Goal: Task Accomplishment & Management: Complete application form

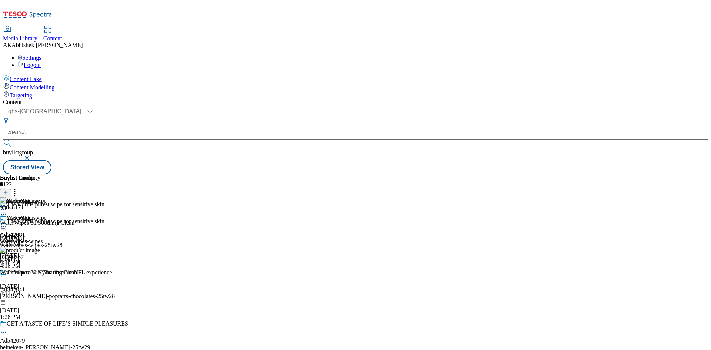
select select "ghs-[GEOGRAPHIC_DATA]"
click at [3, 140] on button "submit" at bounding box center [8, 143] width 10 height 7
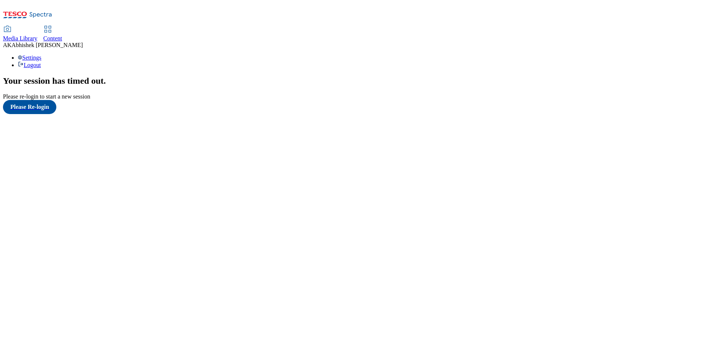
click at [62, 35] on span "Content" at bounding box center [52, 38] width 19 height 6
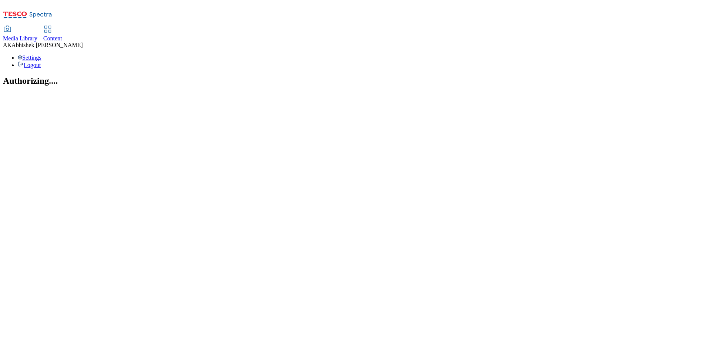
select select "ghs-uk"
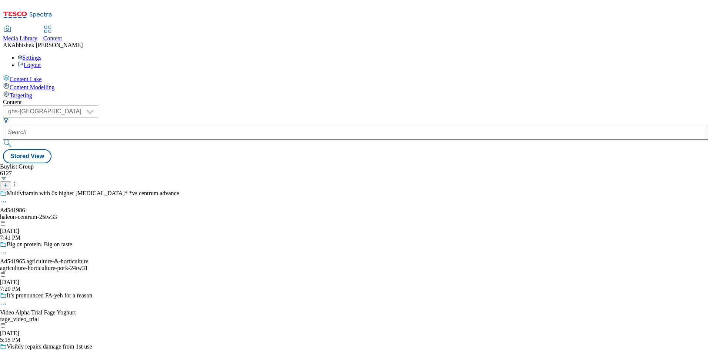
click at [8, 183] on icon at bounding box center [5, 185] width 5 height 5
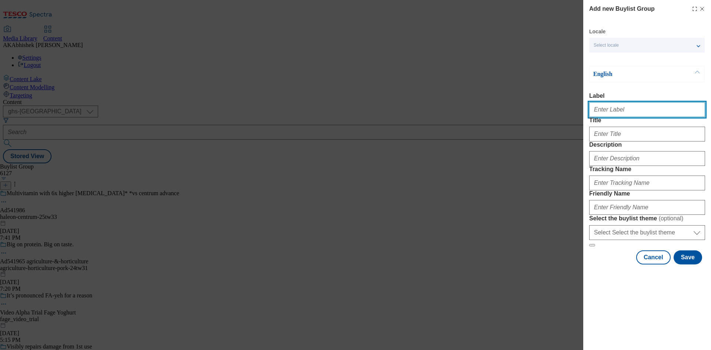
click at [623, 117] on input "Label" at bounding box center [648, 109] width 116 height 15
click at [623, 115] on input "Label" at bounding box center [648, 109] width 116 height 15
paste input "541751"
type input "Ad541751"
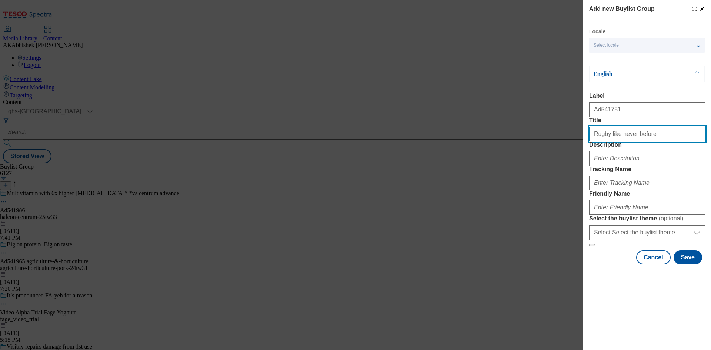
type input "Rugby like never before"
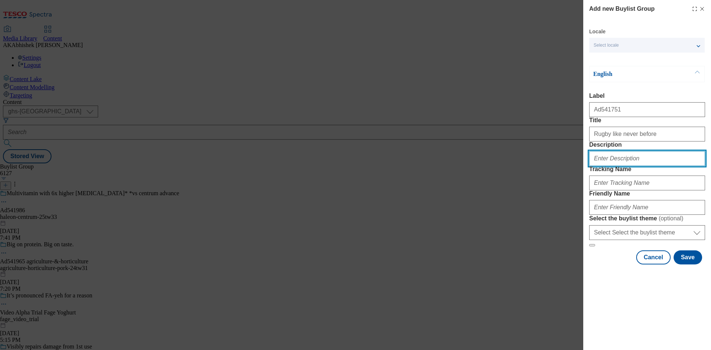
click at [631, 166] on input "Description" at bounding box center [648, 158] width 116 height 15
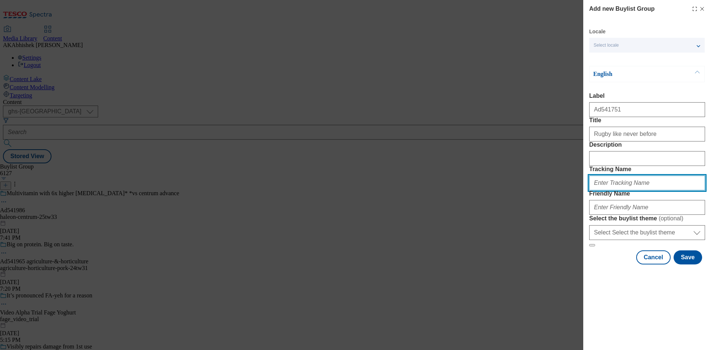
click at [637, 190] on input "Tracking Name" at bounding box center [648, 183] width 116 height 15
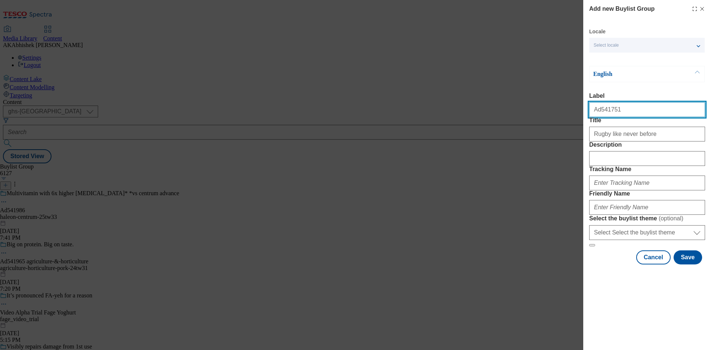
drag, startPoint x: 599, startPoint y: 113, endPoint x: 654, endPoint y: 114, distance: 54.9
click at [654, 114] on input "Ad541751" at bounding box center [648, 109] width 116 height 15
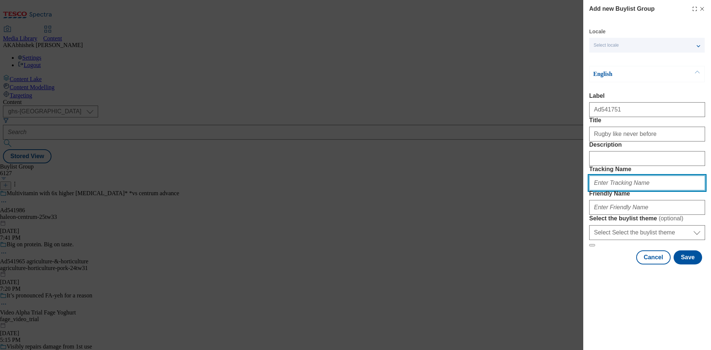
click at [629, 190] on input "Tracking Name" at bounding box center [648, 183] width 116 height 15
paste input "541751"
type input "DH_AD541751"
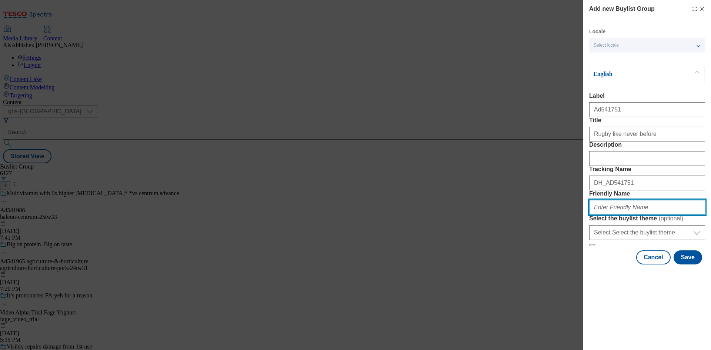
click at [651, 215] on input "Friendly Name" at bounding box center [648, 207] width 116 height 15
paste input "Asahi"
click at [597, 215] on input "Asahi" at bounding box center [648, 207] width 116 height 15
click at [622, 215] on input "asahi" at bounding box center [648, 207] width 116 height 15
drag, startPoint x: 653, startPoint y: 260, endPoint x: 477, endPoint y: 251, distance: 176.6
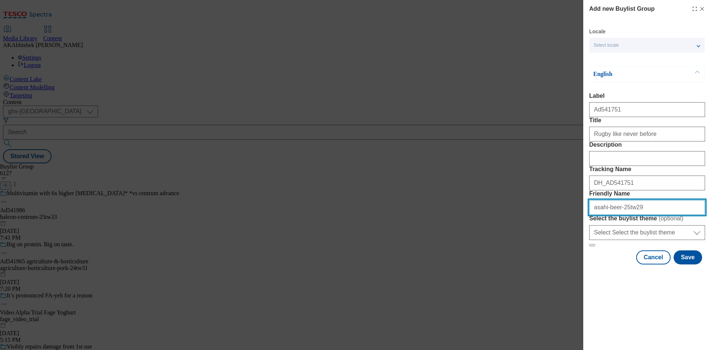
click at [481, 251] on div "Add new Buylist Group Locale Select locale English Welsh English Label Ad541751…" at bounding box center [355, 175] width 711 height 350
type input "asahi-beer-25tw29"
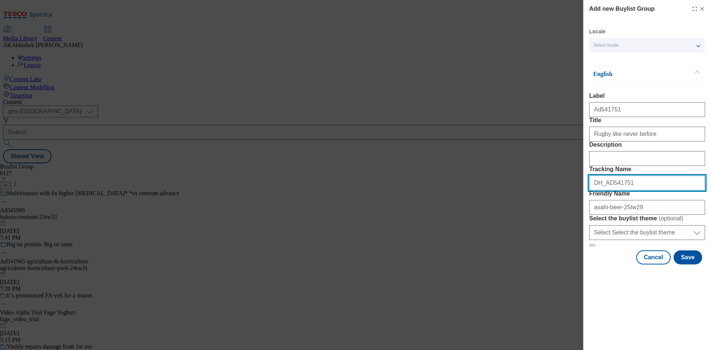
drag, startPoint x: 561, startPoint y: 216, endPoint x: 484, endPoint y: 219, distance: 77.9
click at [489, 219] on div "Add new Buylist Group Locale Select locale English Welsh English Label Ad541751…" at bounding box center [355, 175] width 711 height 350
click at [688, 265] on button "Save" at bounding box center [688, 257] width 29 height 14
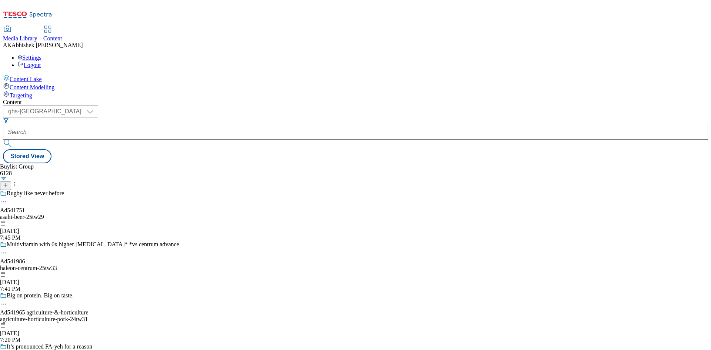
click at [179, 190] on div "Rugby like never before Ad541751 asahi-beer-25tw29 Sep 2, 2025 7:45 PM" at bounding box center [89, 215] width 179 height 51
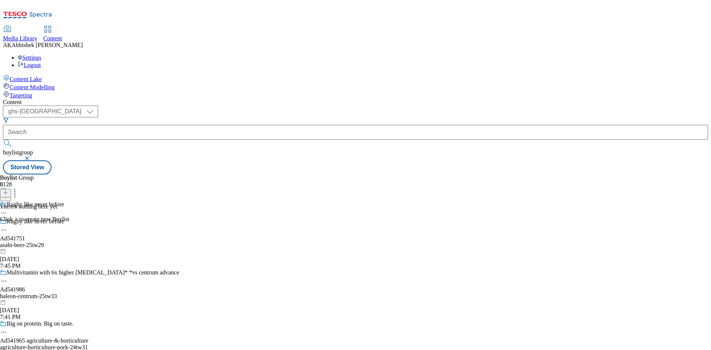
click at [8, 190] on icon at bounding box center [5, 192] width 5 height 5
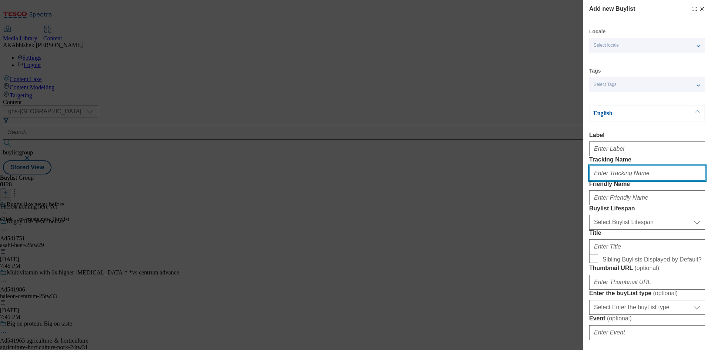
drag, startPoint x: 630, startPoint y: 190, endPoint x: 634, endPoint y: 191, distance: 3.9
click at [630, 181] on input "Tracking Name" at bounding box center [648, 173] width 116 height 15
paste input "DH_AD541751"
click at [607, 181] on input "DH_AD541751" at bounding box center [648, 173] width 116 height 15
type input "DH_AD541751"
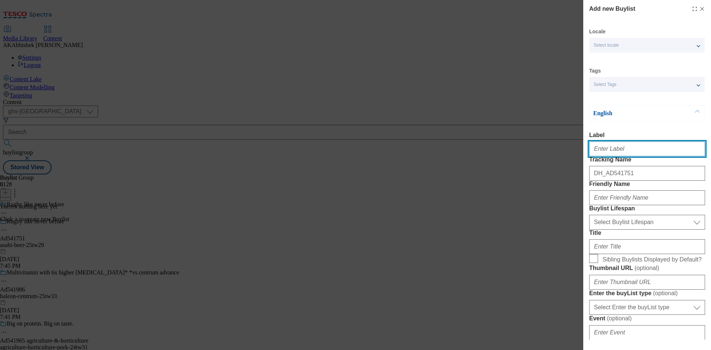
click at [619, 154] on input "Label" at bounding box center [648, 149] width 116 height 15
paste input "541751"
type input "Ad541751"
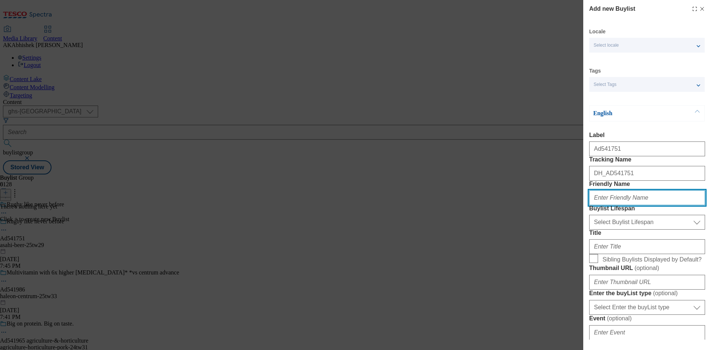
click at [624, 205] on input "Friendly Name" at bounding box center [648, 197] width 116 height 15
drag, startPoint x: 617, startPoint y: 222, endPoint x: 636, endPoint y: 224, distance: 19.7
click at [617, 205] on input "Friendly Name" at bounding box center [648, 197] width 116 height 15
paste input "asahi"
type input "asahi"
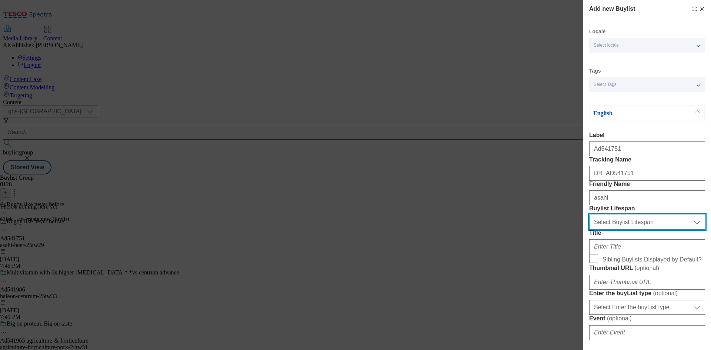
click at [644, 230] on select "Select Buylist Lifespan evergreen seasonal tactical" at bounding box center [648, 222] width 116 height 15
select select "tactical"
click at [590, 230] on select "Select Buylist Lifespan evergreen seasonal tactical" at bounding box center [648, 222] width 116 height 15
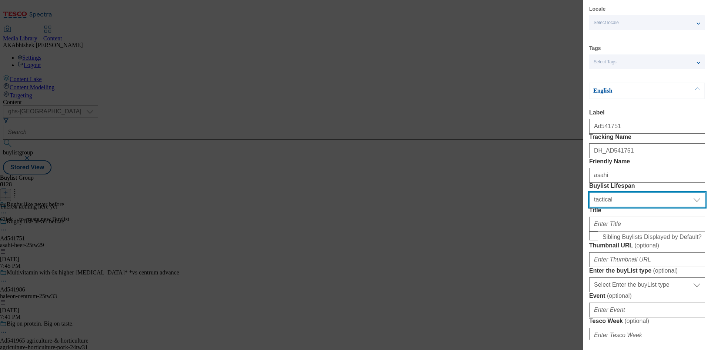
scroll to position [111, 0]
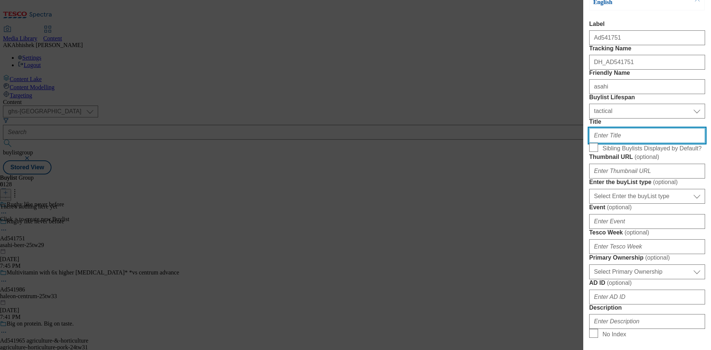
click at [641, 143] on input "Title" at bounding box center [648, 135] width 116 height 15
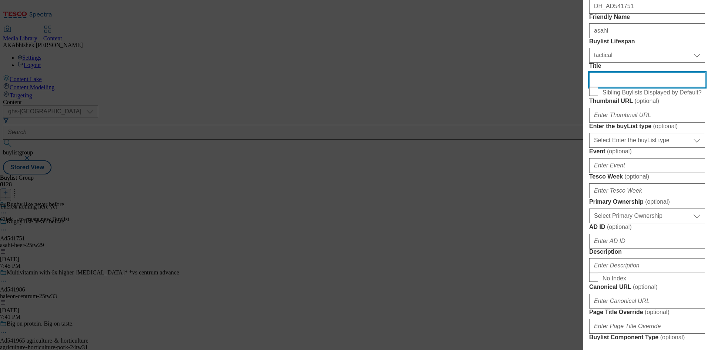
scroll to position [222, 0]
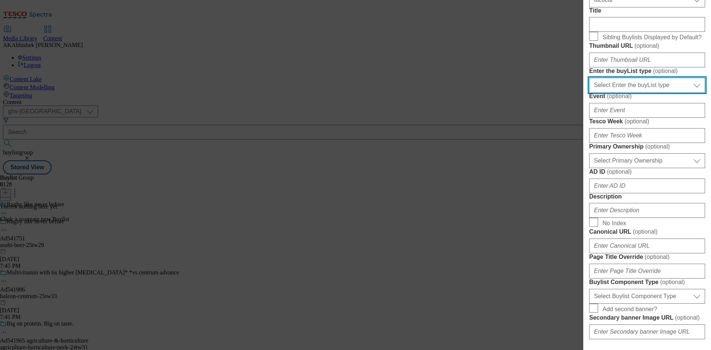
click at [655, 93] on select "Select Enter the buyList type event supplier funded long term >4 weeks supplier…" at bounding box center [648, 85] width 116 height 15
select select "supplier funded short term 1-3 weeks"
click at [590, 93] on select "Select Enter the buyList type event supplier funded long term >4 weeks supplier…" at bounding box center [648, 85] width 116 height 15
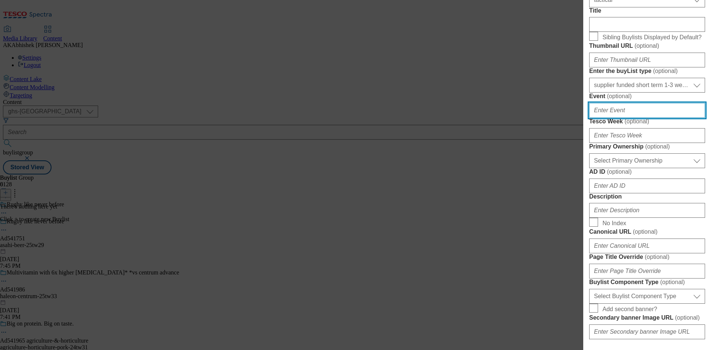
click at [640, 118] on input "Event ( optional )" at bounding box center [648, 110] width 116 height 15
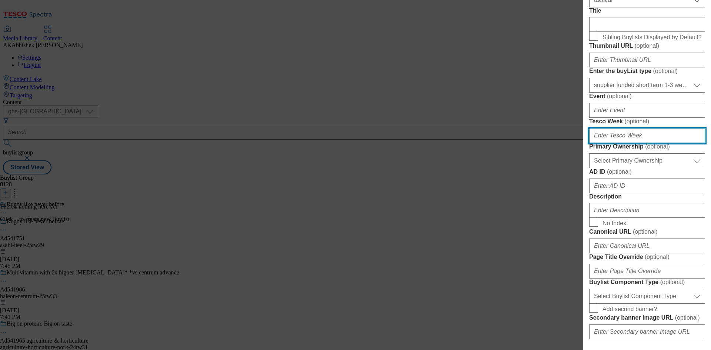
click at [643, 143] on input "Tesco Week ( optional )" at bounding box center [648, 135] width 116 height 15
type input "29"
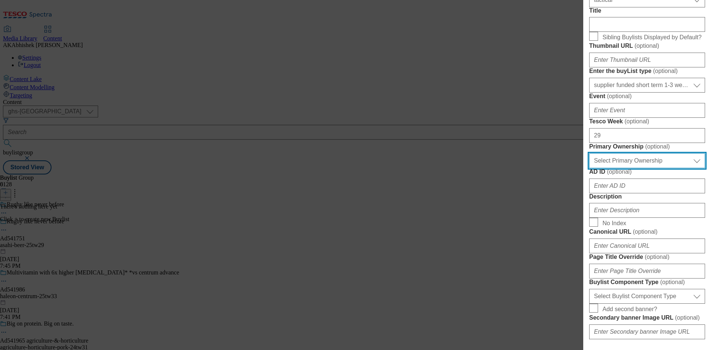
click at [643, 168] on select "Select Primary Ownership tesco dunnhumby" at bounding box center [648, 160] width 116 height 15
select select "dunnhumby"
click at [590, 168] on select "Select Primary Ownership tesco dunnhumby" at bounding box center [648, 160] width 116 height 15
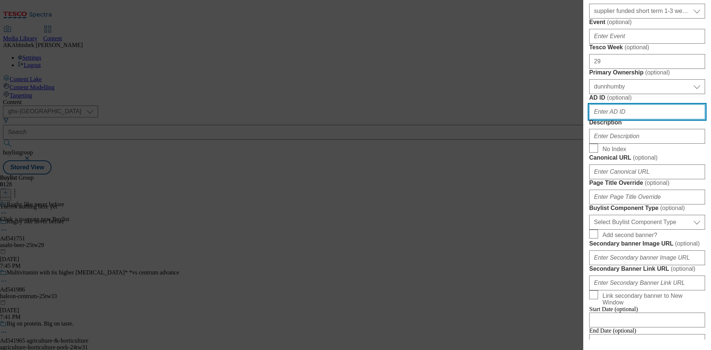
click at [633, 119] on input "AD ID ( optional )" at bounding box center [648, 111] width 116 height 15
paste input "asahi"
type input "asahi"
paste input "541751"
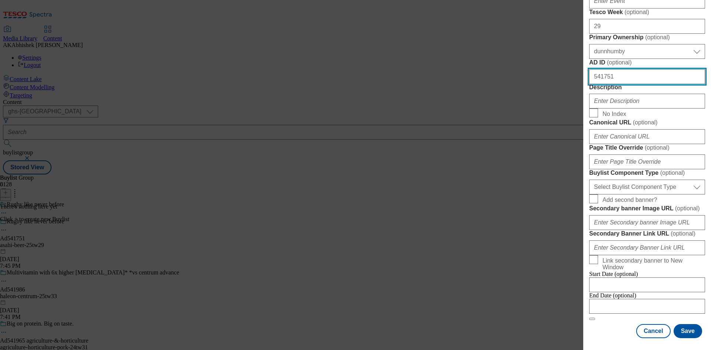
scroll to position [408, 0]
type input "541751"
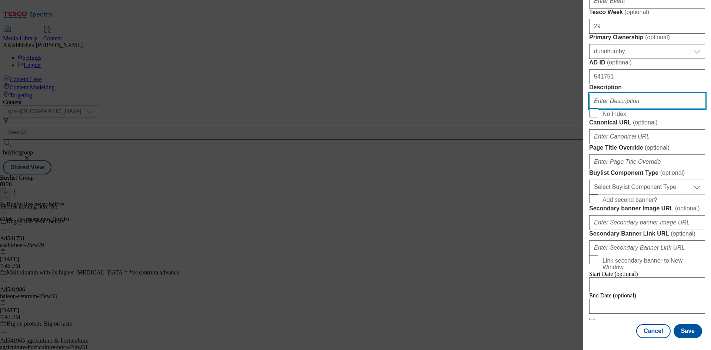
click at [626, 109] on input "Description" at bounding box center [648, 101] width 116 height 15
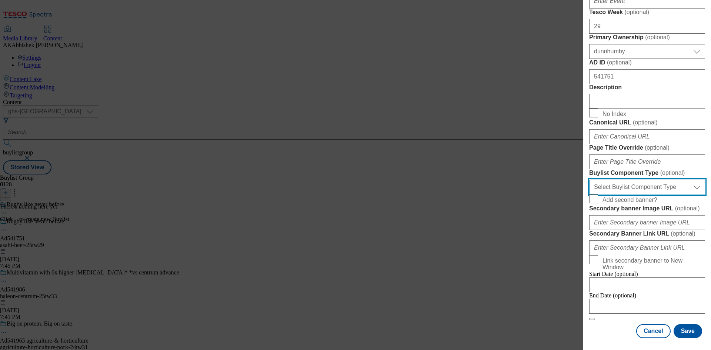
click at [645, 195] on select "Select Buylist Component Type Banner Competition Header Meal" at bounding box center [648, 187] width 116 height 15
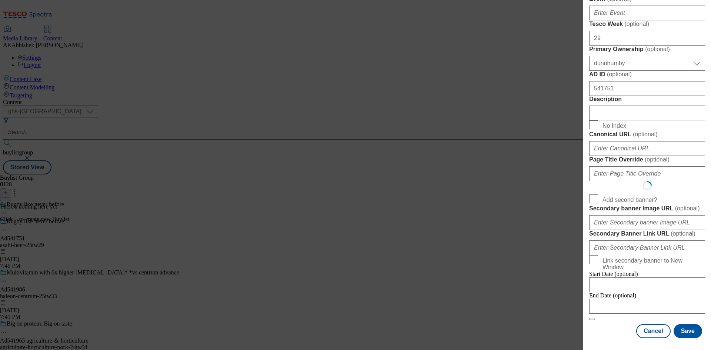
select select "Banner"
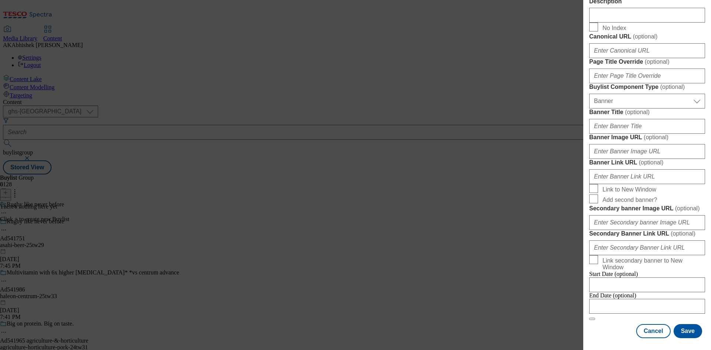
scroll to position [734, 0]
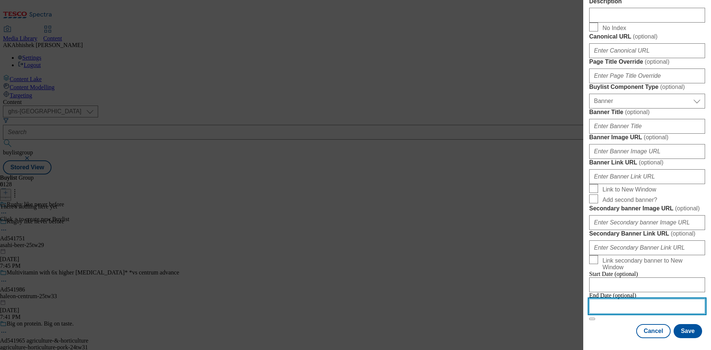
click at [655, 302] on input "Modal" at bounding box center [648, 306] width 116 height 15
select select "2025"
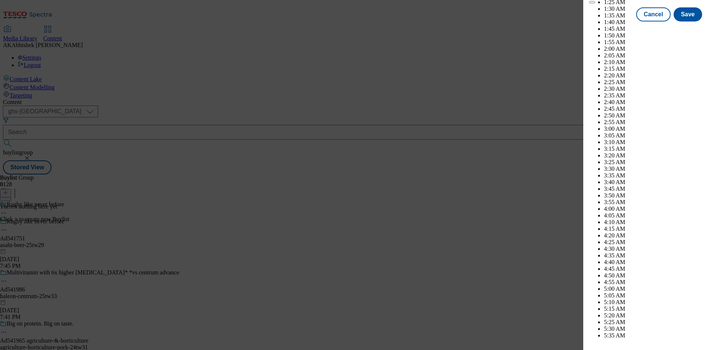
scroll to position [3246, 0]
select select "December"
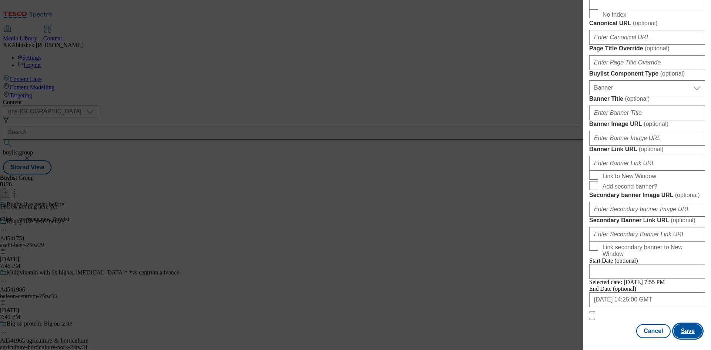
click at [686, 336] on button "Save" at bounding box center [688, 331] width 29 height 14
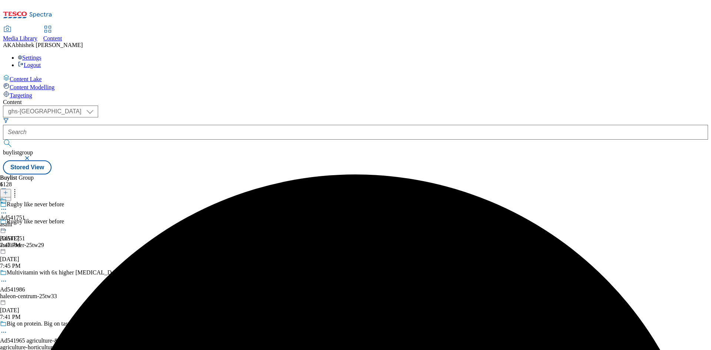
click at [25, 198] on div "Ad541751 asahi Sep 2, 2025 7:47 PM" at bounding box center [12, 223] width 25 height 51
click at [11, 189] on button at bounding box center [5, 193] width 11 height 9
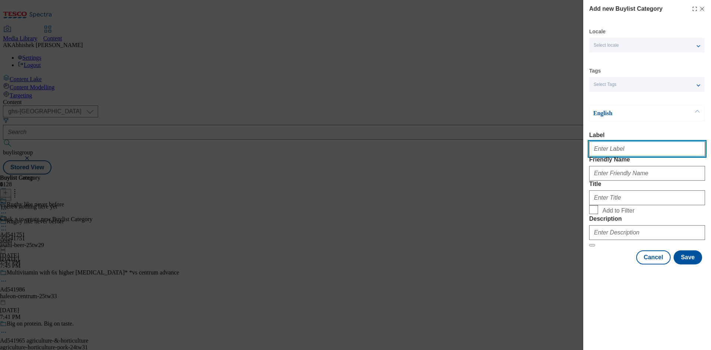
click at [624, 148] on input "Label" at bounding box center [648, 149] width 116 height 15
paste input "541751"
type input "Ad541751"
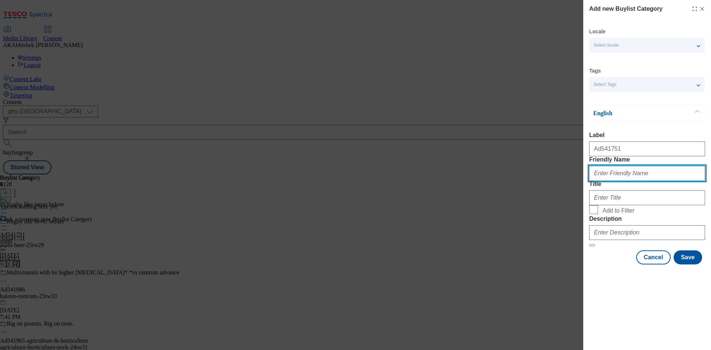
click at [627, 181] on input "Friendly Name" at bounding box center [648, 173] width 116 height 15
paste input "asahi-beer"
type input "asahi-beer"
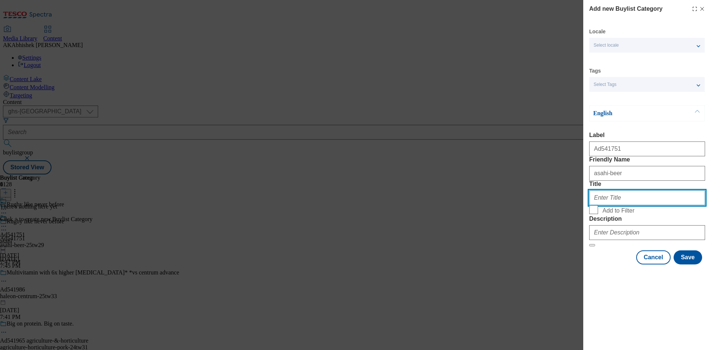
click at [615, 205] on input "Title" at bounding box center [648, 197] width 116 height 15
paste input "Asahi UK Ltd"
type input "Asahi UK Ltd"
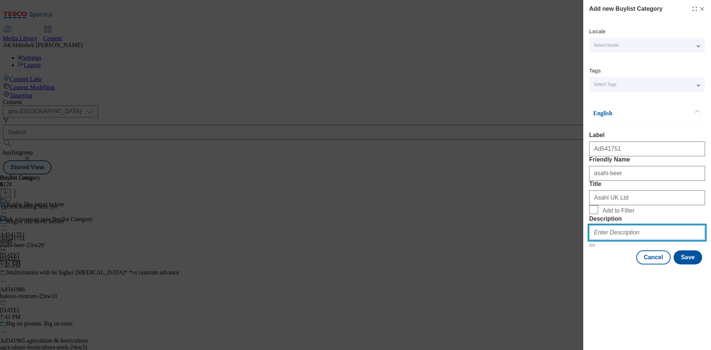
click at [625, 240] on input "Description" at bounding box center [648, 232] width 116 height 15
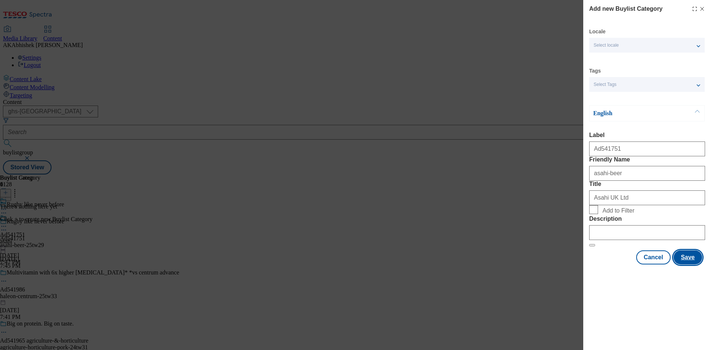
click at [688, 265] on button "Save" at bounding box center [688, 257] width 29 height 14
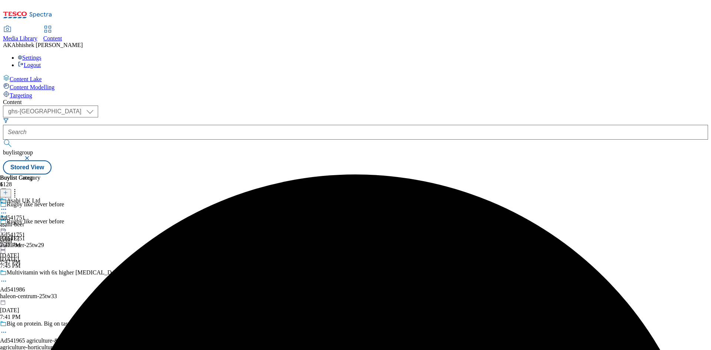
click at [40, 198] on div "Asahi UK Ltd Ad541751 asahi-beer Sep 2, 2025 7:47 PM" at bounding box center [20, 223] width 40 height 51
click at [7, 193] on line at bounding box center [6, 193] width 4 height 0
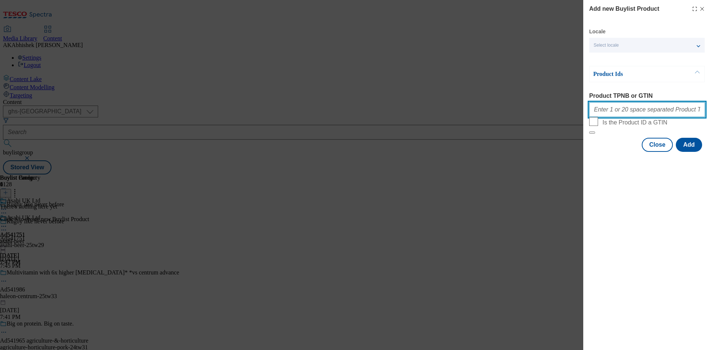
click at [617, 112] on input "Product TPNB or GTIN" at bounding box center [648, 109] width 116 height 15
paste input "92255226"
type input "92255226"
click at [690, 152] on button "Add" at bounding box center [689, 145] width 26 height 14
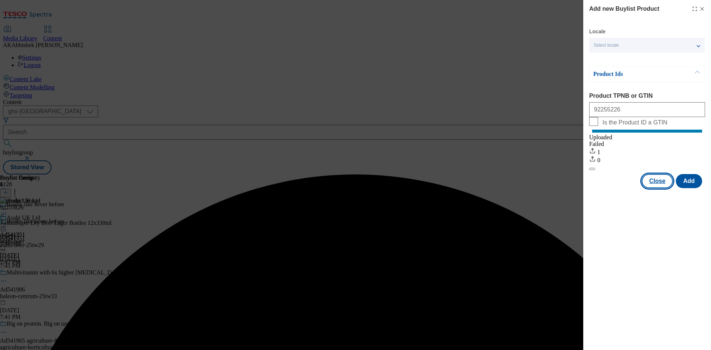
click at [657, 188] on button "Close" at bounding box center [657, 181] width 31 height 14
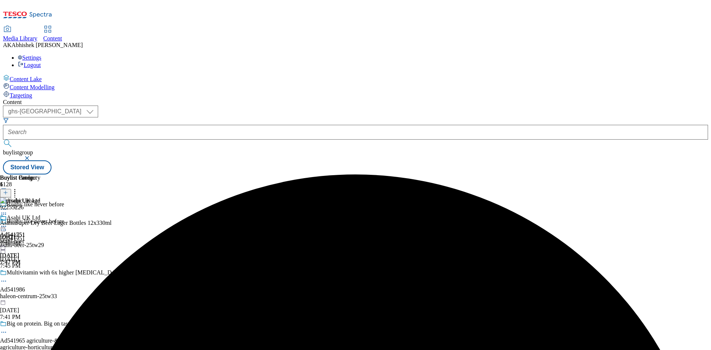
click at [7, 223] on icon at bounding box center [3, 226] width 7 height 7
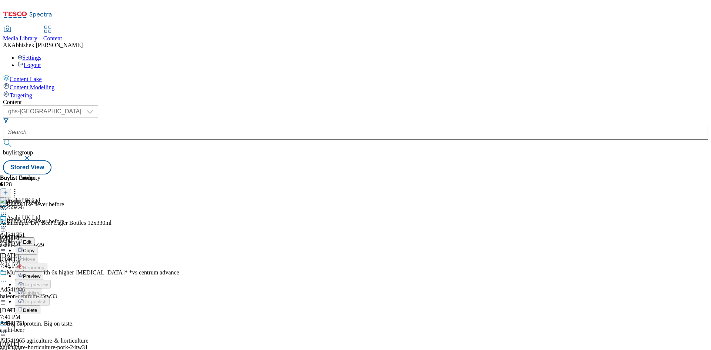
click at [40, 273] on span "Preview" at bounding box center [31, 276] width 17 height 6
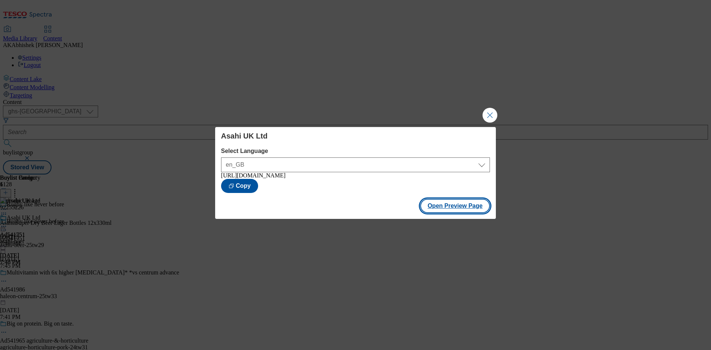
click at [457, 208] on button "Open Preview Page" at bounding box center [456, 206] width 70 height 14
click at [488, 112] on button "Close Modal" at bounding box center [490, 115] width 15 height 15
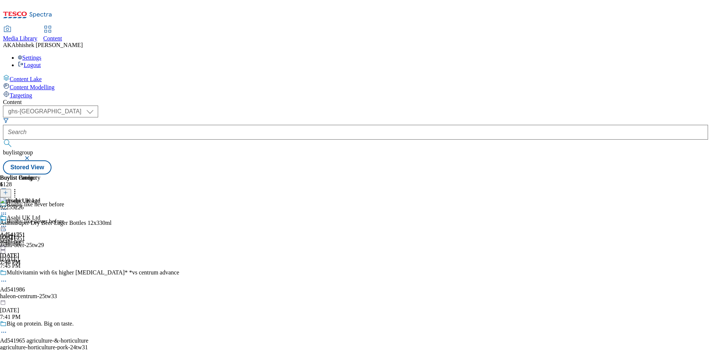
click at [7, 226] on icon at bounding box center [3, 229] width 7 height 7
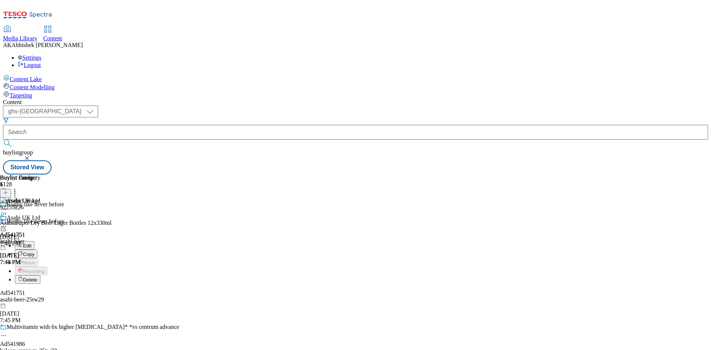
click at [31, 243] on span "Edit" at bounding box center [27, 246] width 9 height 6
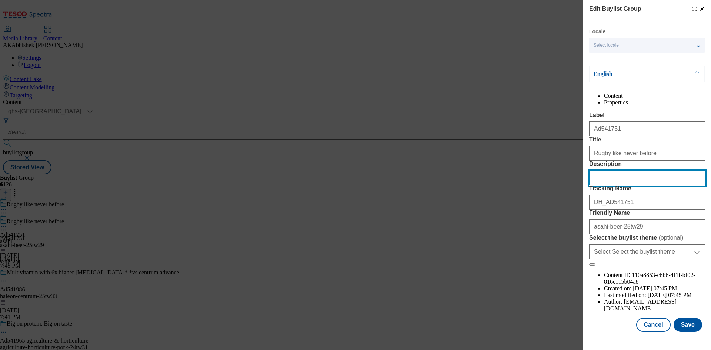
click at [627, 185] on input "Description" at bounding box center [648, 177] width 116 height 15
click at [619, 185] on input "Description" at bounding box center [648, 177] width 116 height 15
paste input "Asahi Super Dry Beer Lager Bottles 12x330ml"
type input "Asahi Super Dry Beer Lager Bottles 12x330ml"
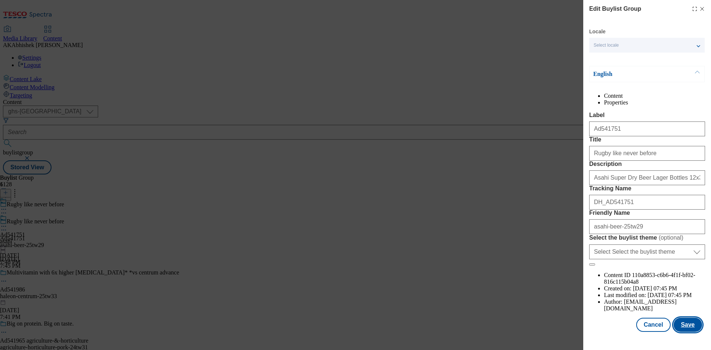
click at [689, 332] on button "Save" at bounding box center [688, 325] width 29 height 14
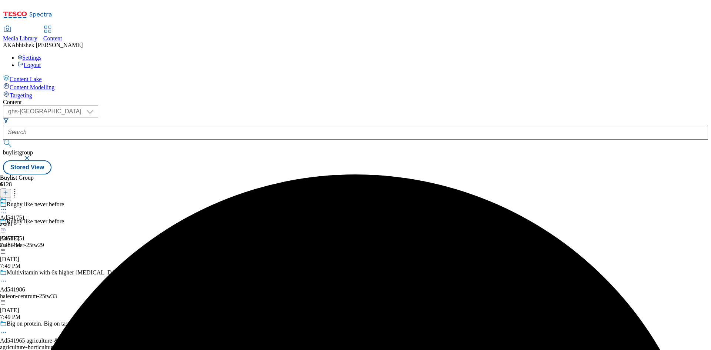
click at [7, 206] on icon at bounding box center [3, 209] width 7 height 7
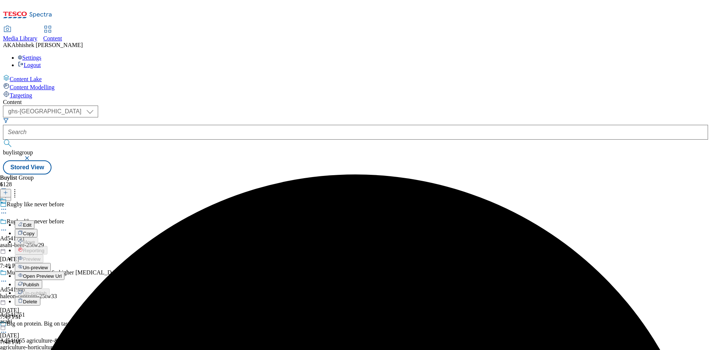
click at [34, 220] on button "Edit" at bounding box center [25, 224] width 20 height 9
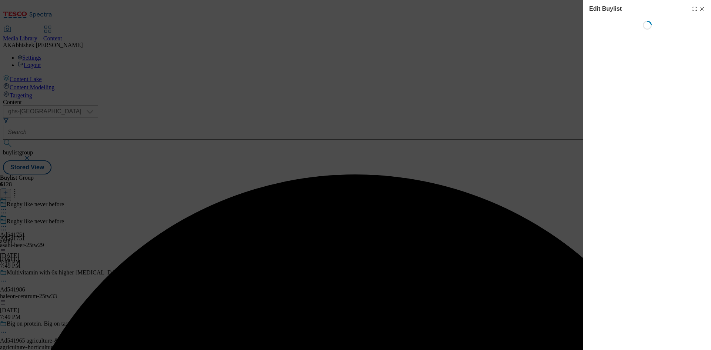
select select "tactical"
select select "supplier funded short term 1-3 weeks"
select select "dunnhumby"
select select "Banner"
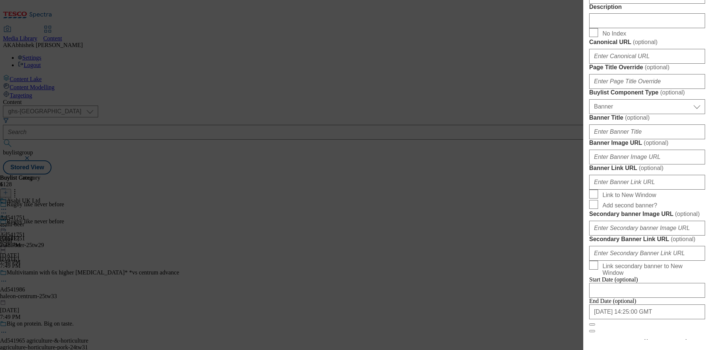
scroll to position [322, 0]
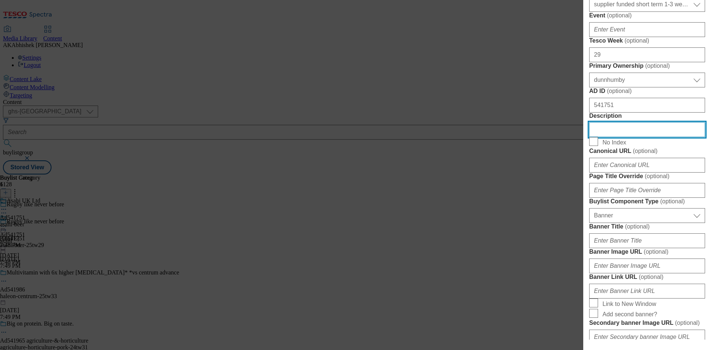
click at [618, 137] on input "Description" at bounding box center [648, 129] width 116 height 15
paste input "Asahi Super Dry Beer Lager Bottles 12x330ml"
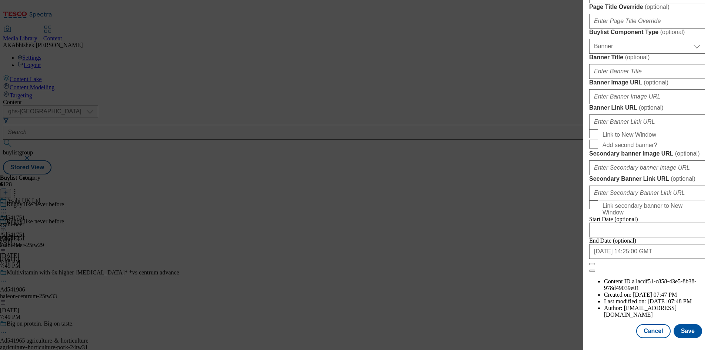
scroll to position [767, 0]
type input "Asahi Super Dry Beer Lager Bottles 12x330ml"
click at [685, 332] on button "Save" at bounding box center [688, 331] width 29 height 14
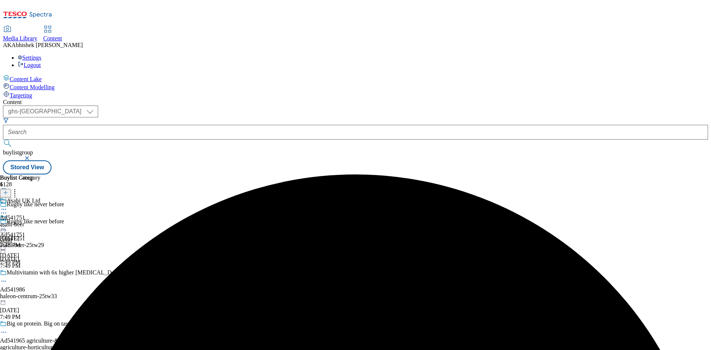
click at [6, 209] on circle at bounding box center [5, 209] width 1 height 1
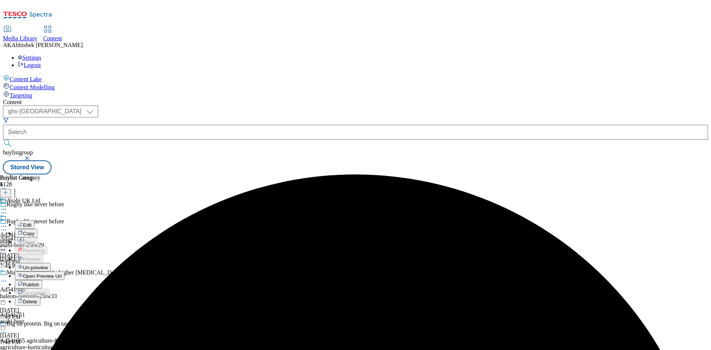
click at [34, 220] on button "Edit" at bounding box center [25, 224] width 20 height 9
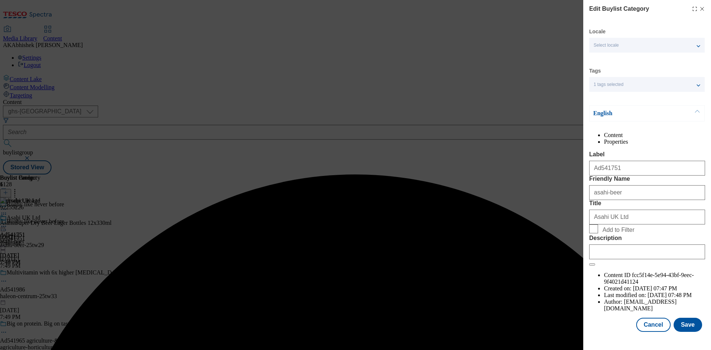
scroll to position [14, 0]
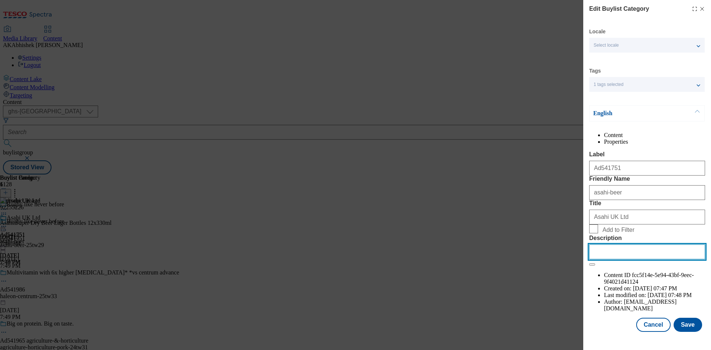
click at [609, 259] on input "Description" at bounding box center [648, 252] width 116 height 15
paste input "Asahi Super Dry Beer Lager Bottles 12x330ml"
type input "Asahi Super Dry Beer Lager Bottles 12x330ml"
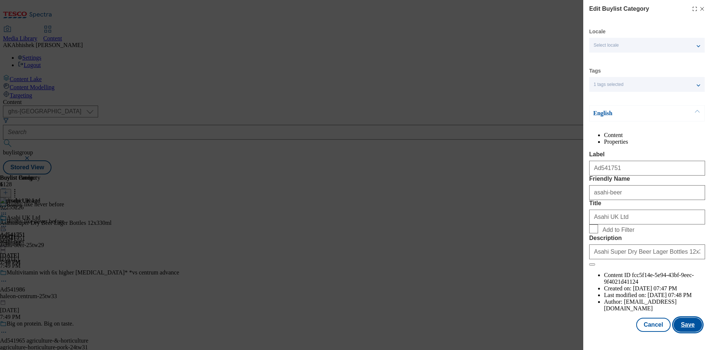
click at [678, 328] on button "Save" at bounding box center [688, 325] width 29 height 14
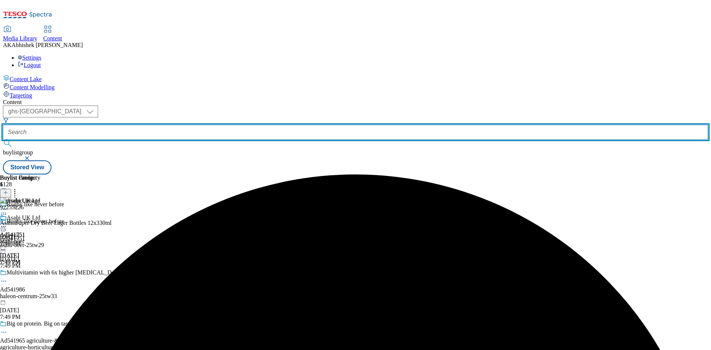
click at [187, 125] on input "text" at bounding box center [356, 132] width 706 height 15
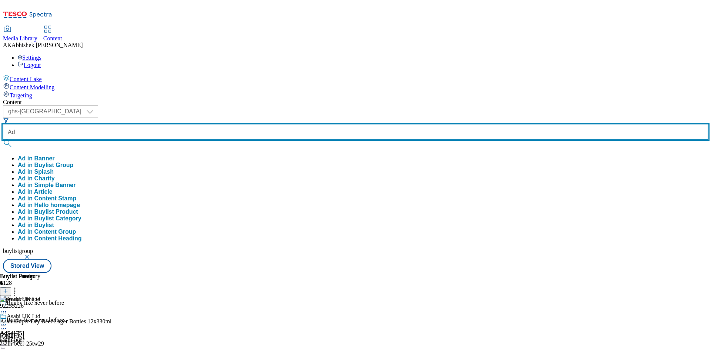
paste input "541965"
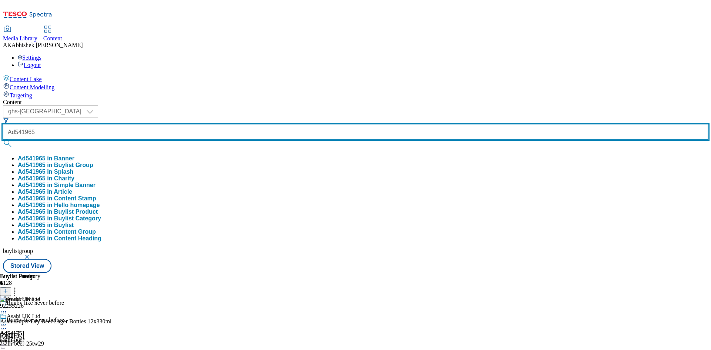
type input "Ad541965"
click at [3, 140] on button "submit" at bounding box center [8, 143] width 10 height 7
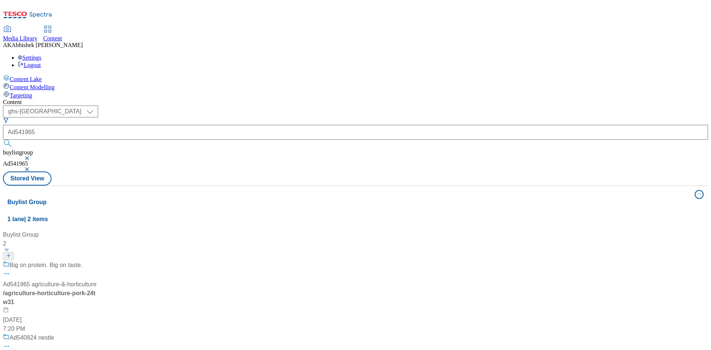
click at [316, 230] on div "Buylist Group 2 Big on protein. Big on taste. Ad541965 agriculture-&-horticultu…" at bounding box center [355, 230] width 697 height 0
click at [97, 261] on div "Big on protein. Big on taste. Ad541965 agriculture-&-horticulture / agriculture…" at bounding box center [50, 297] width 94 height 73
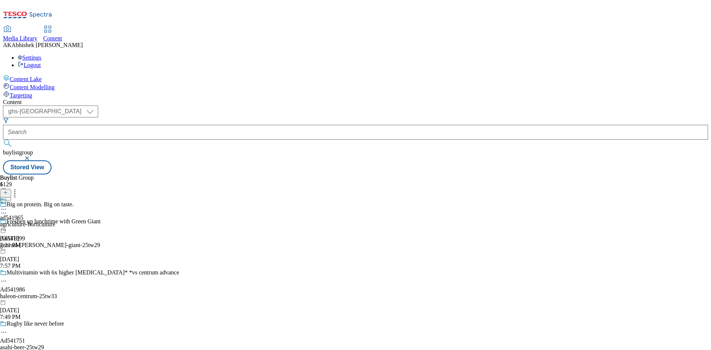
click at [7, 209] on icon at bounding box center [3, 212] width 7 height 7
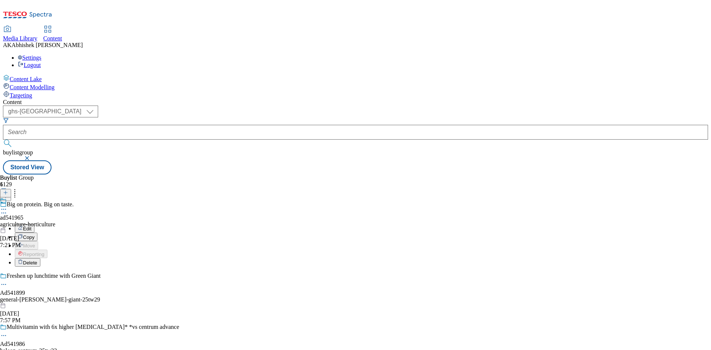
click at [34, 224] on button "Edit" at bounding box center [25, 228] width 20 height 9
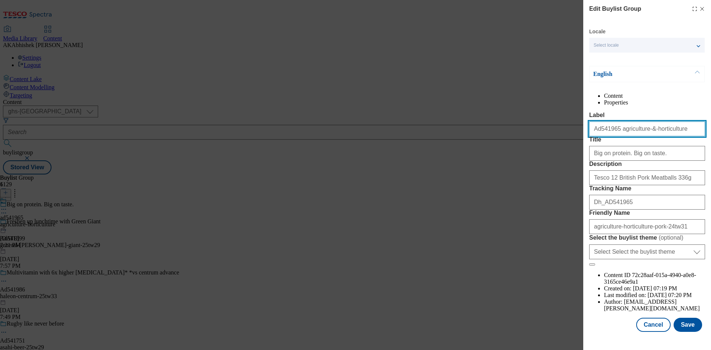
click at [640, 136] on input "Ad541965 agriculture-&-horticulture" at bounding box center [648, 129] width 116 height 15
drag, startPoint x: 614, startPoint y: 148, endPoint x: 711, endPoint y: 145, distance: 96.8
click at [711, 145] on div "Edit Buylist Group Locale Select locale English Welsh English Content Propertie…" at bounding box center [648, 166] width 128 height 333
type input "Ad541965 agriculture-and-horticulture"
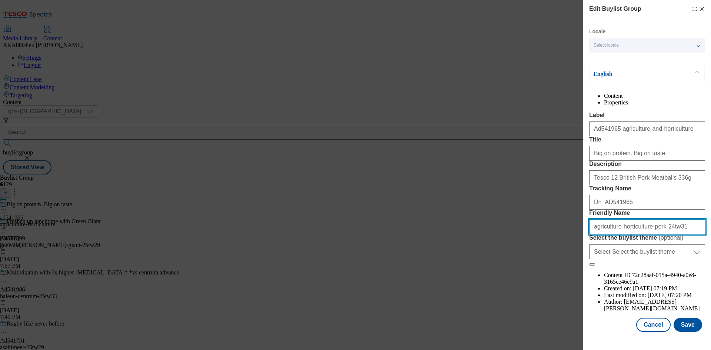
drag, startPoint x: 643, startPoint y: 295, endPoint x: 565, endPoint y: 301, distance: 78.8
click at [565, 301] on div "Edit Buylist Group Locale Select locale English Welsh English Content Propertie…" at bounding box center [355, 175] width 711 height 350
paste input "and-"
type input "agriculture-and-horticulture-pork-24tw31"
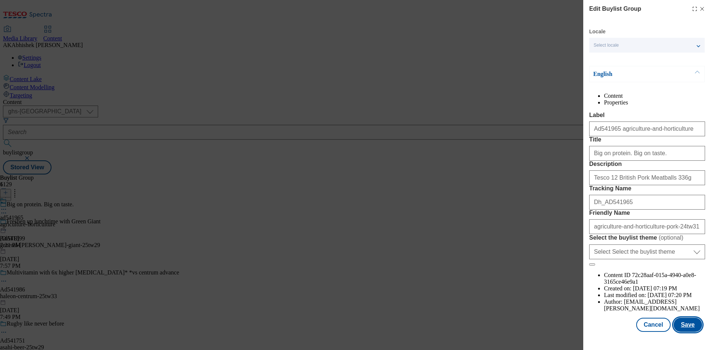
click at [685, 331] on button "Save" at bounding box center [688, 325] width 29 height 14
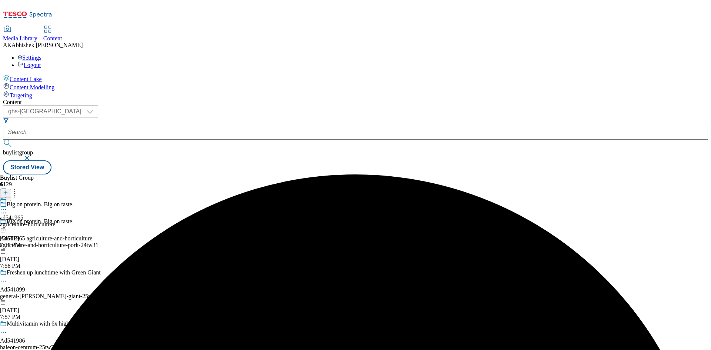
click at [7, 206] on icon at bounding box center [3, 209] width 7 height 7
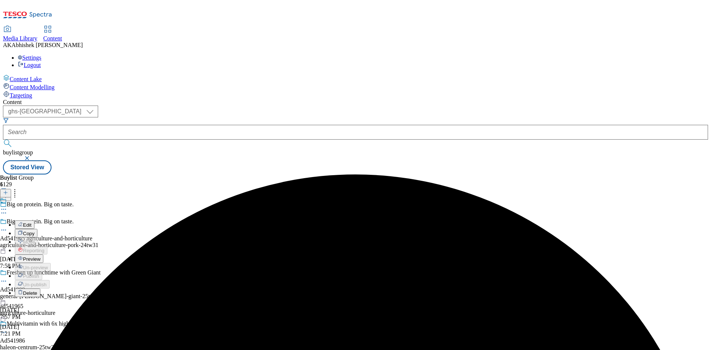
click at [31, 222] on span "Edit" at bounding box center [27, 225] width 9 height 6
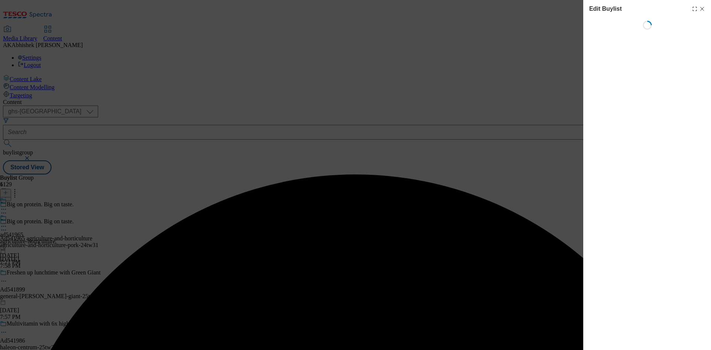
select select "tactical"
select select "supplier funded short term 1-3 weeks"
select select "dunnhumby"
select select "Banner"
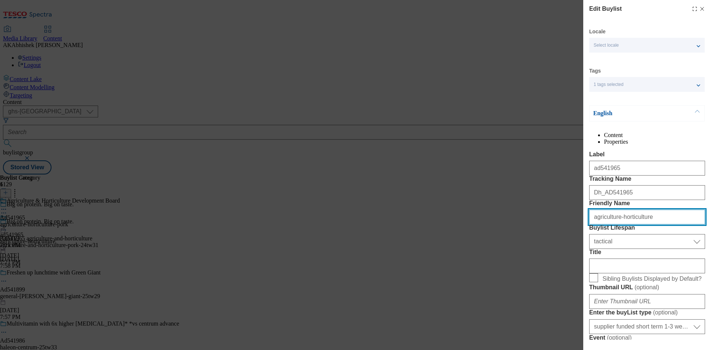
drag, startPoint x: 633, startPoint y: 261, endPoint x: 551, endPoint y: 265, distance: 82.7
click at [556, 264] on div "Edit Buylist Locale Select locale English Welsh Tags 1 tags selected fnf market…" at bounding box center [355, 175] width 711 height 350
paste input "and-"
type input "agriculture-and-horticulture"
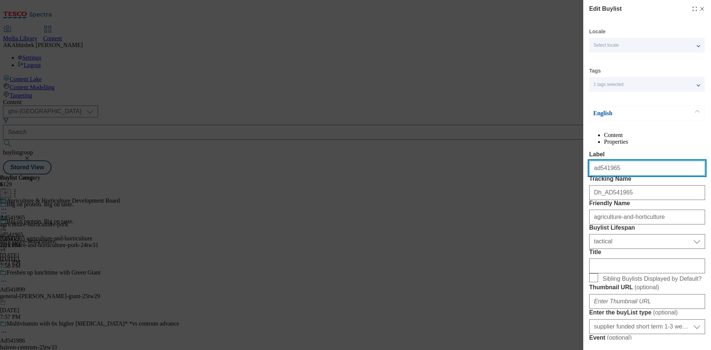
click at [594, 176] on input "ad541965" at bounding box center [648, 168] width 116 height 15
type input "Ad541965"
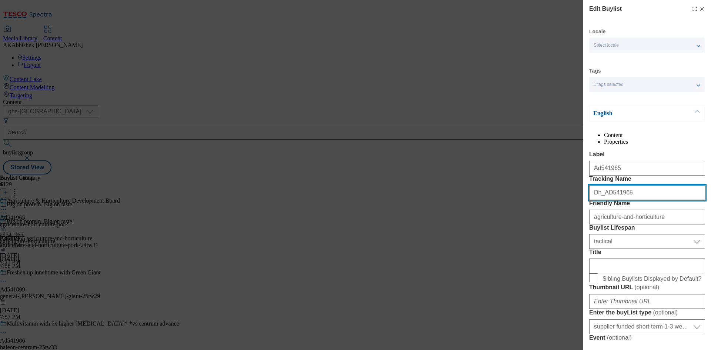
click at [599, 200] on input "Dh_AD541965" at bounding box center [648, 192] width 116 height 15
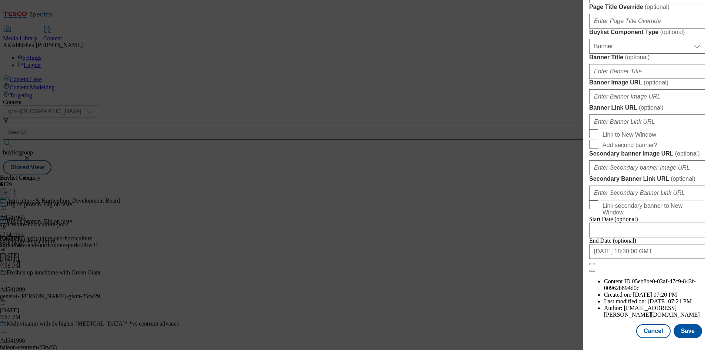
scroll to position [767, 0]
type input "DH_AD541965"
click at [653, 259] on input "2025-12-12 18:30:00 GMT" at bounding box center [648, 251] width 116 height 15
select select "2025"
select select "December"
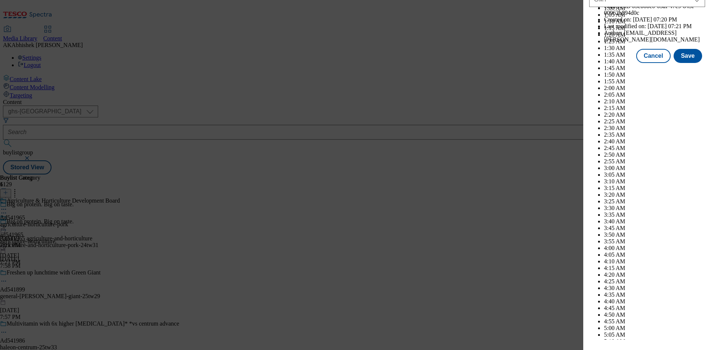
scroll to position [3040, 0]
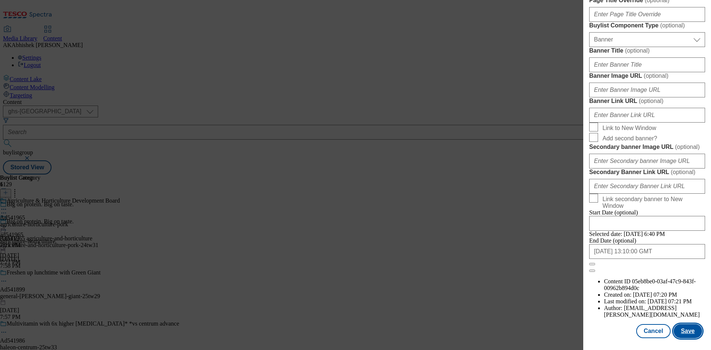
click at [681, 332] on button "Save" at bounding box center [688, 331] width 29 height 14
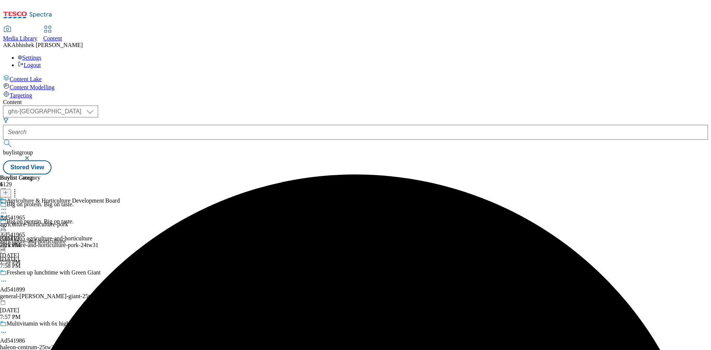
click at [7, 206] on icon at bounding box center [3, 209] width 7 height 7
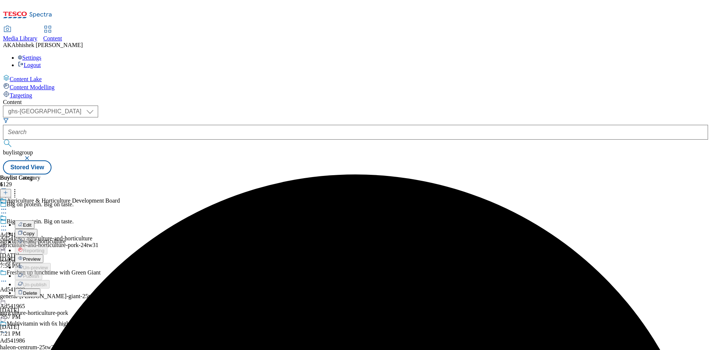
click at [31, 222] on span "Edit" at bounding box center [27, 225] width 9 height 6
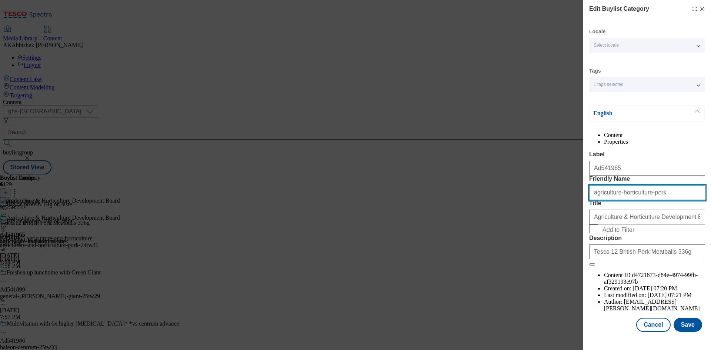
drag, startPoint x: 642, startPoint y: 221, endPoint x: 458, endPoint y: 231, distance: 184.8
click at [458, 231] on div "Edit Buylist Category Locale Select locale English Welsh Tags 1 tags selected f…" at bounding box center [355, 175] width 711 height 350
paste input "and-"
type input "agriculture-and-horticulture-pork"
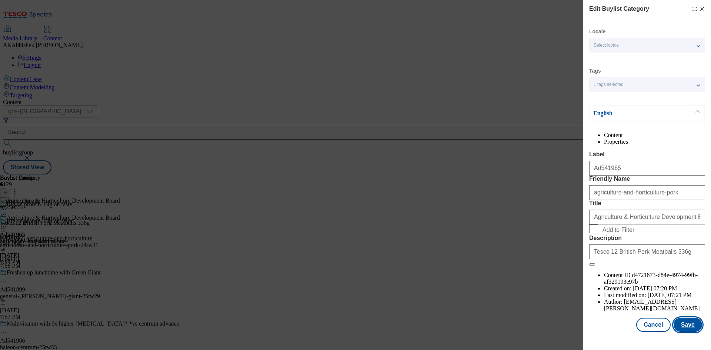
click at [686, 331] on button "Save" at bounding box center [688, 325] width 29 height 14
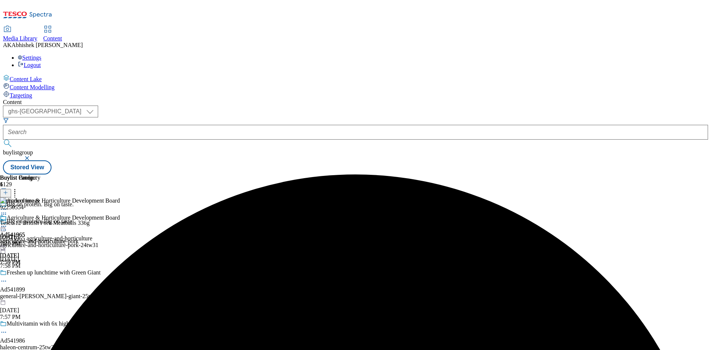
click at [7, 223] on icon at bounding box center [3, 226] width 7 height 7
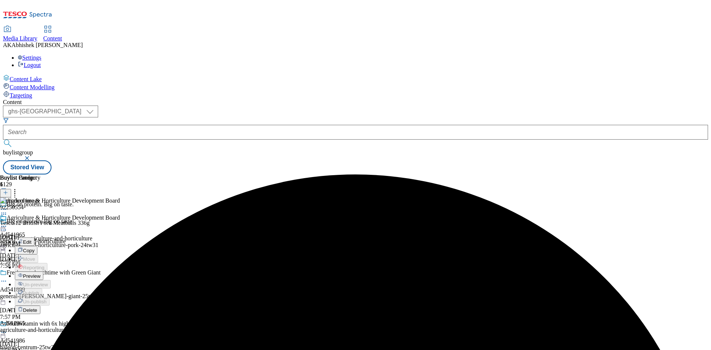
click at [40, 273] on span "Preview" at bounding box center [31, 276] width 17 height 6
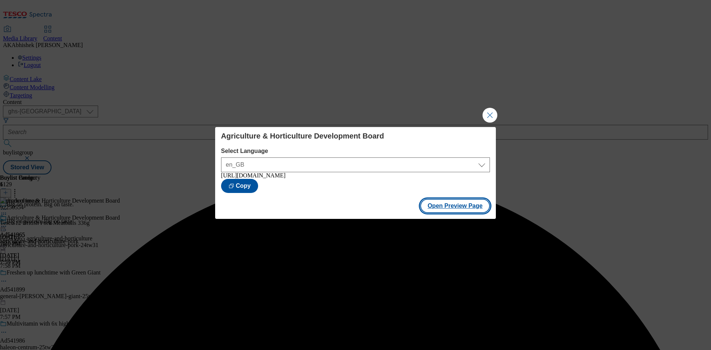
click at [461, 212] on button "Open Preview Page" at bounding box center [456, 206] width 70 height 14
click at [496, 115] on button "Close Modal" at bounding box center [490, 115] width 15 height 15
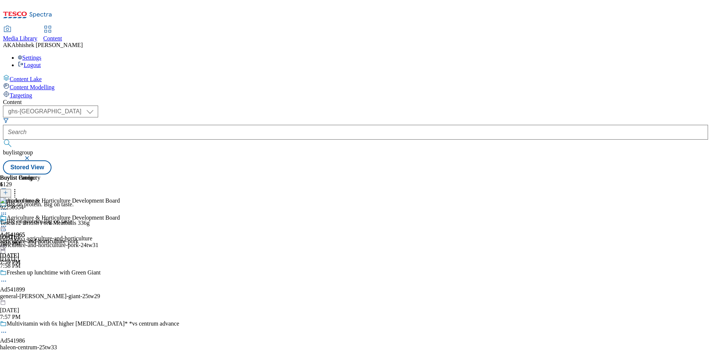
click at [7, 223] on icon at bounding box center [3, 226] width 7 height 7
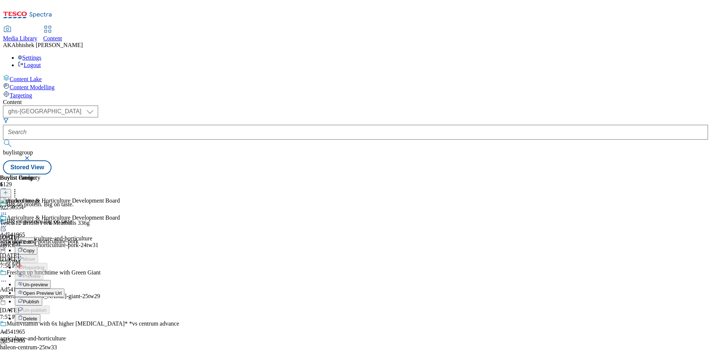
click at [39, 299] on span "Publish" at bounding box center [31, 302] width 16 height 6
